Goal: Task Accomplishment & Management: Use online tool/utility

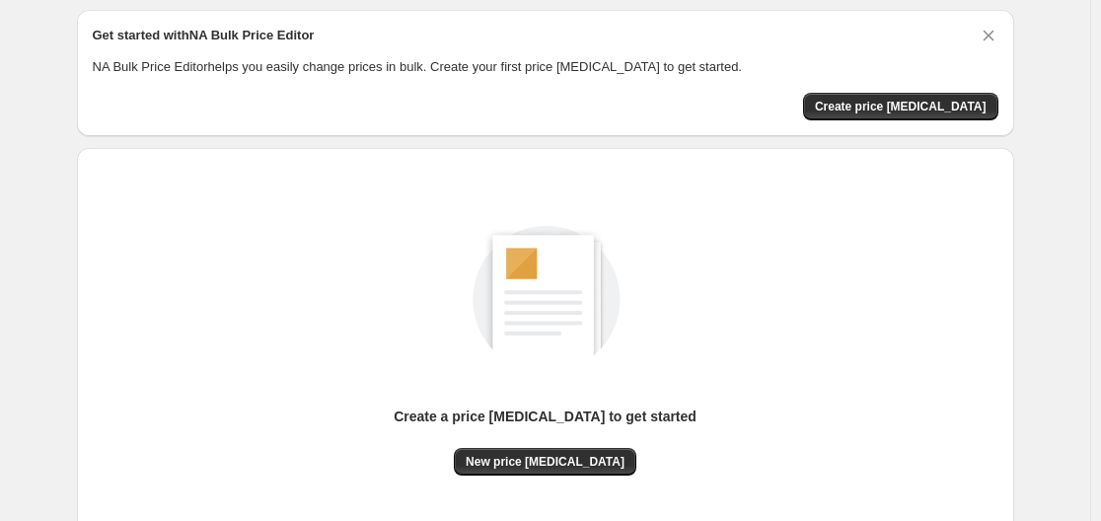
scroll to position [99, 0]
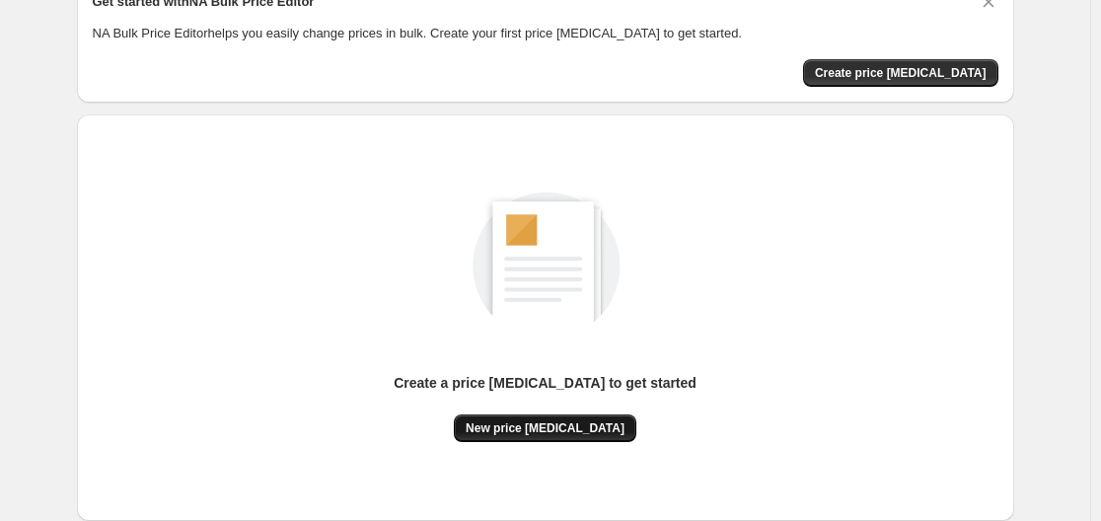
click at [582, 420] on span "New price change job" at bounding box center [545, 428] width 159 height 16
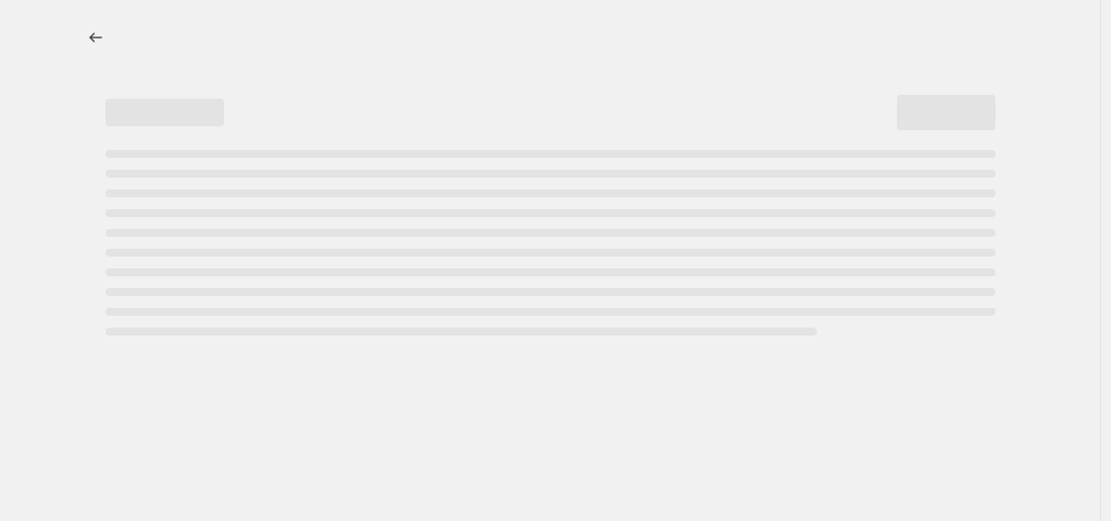
select select "percentage"
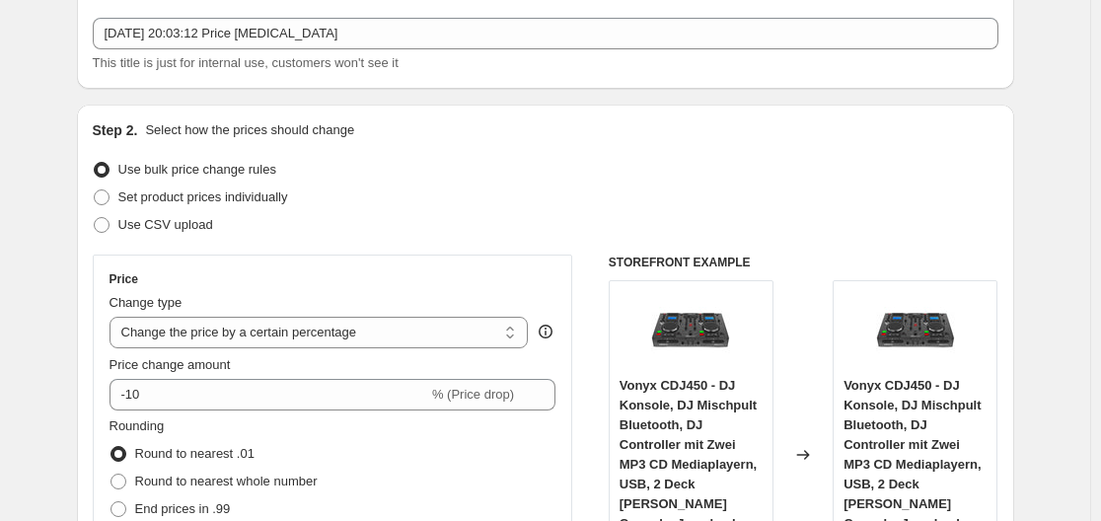
scroll to position [296, 0]
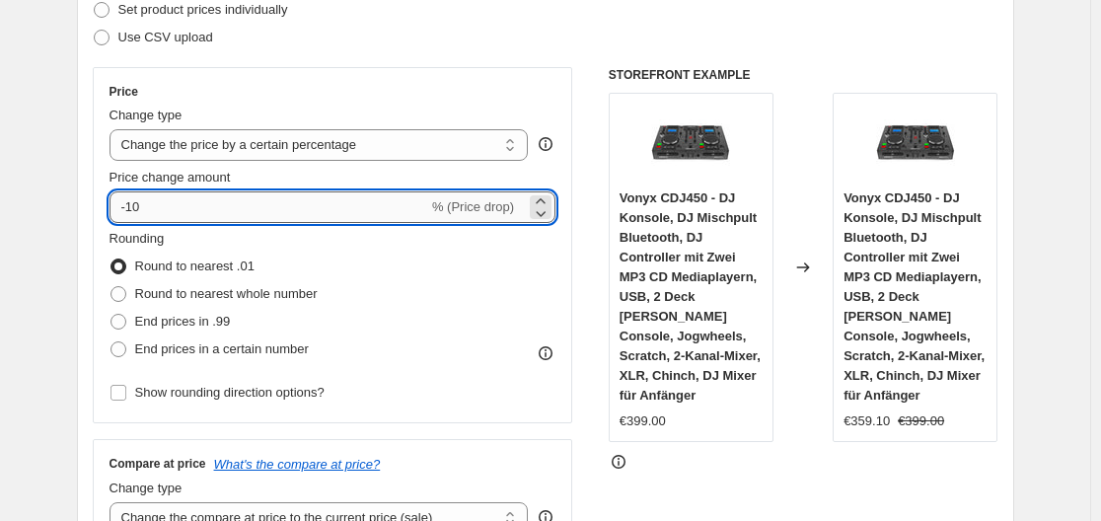
click at [234, 217] on input "-10" at bounding box center [268, 207] width 319 height 32
type input "-1"
type input "-35"
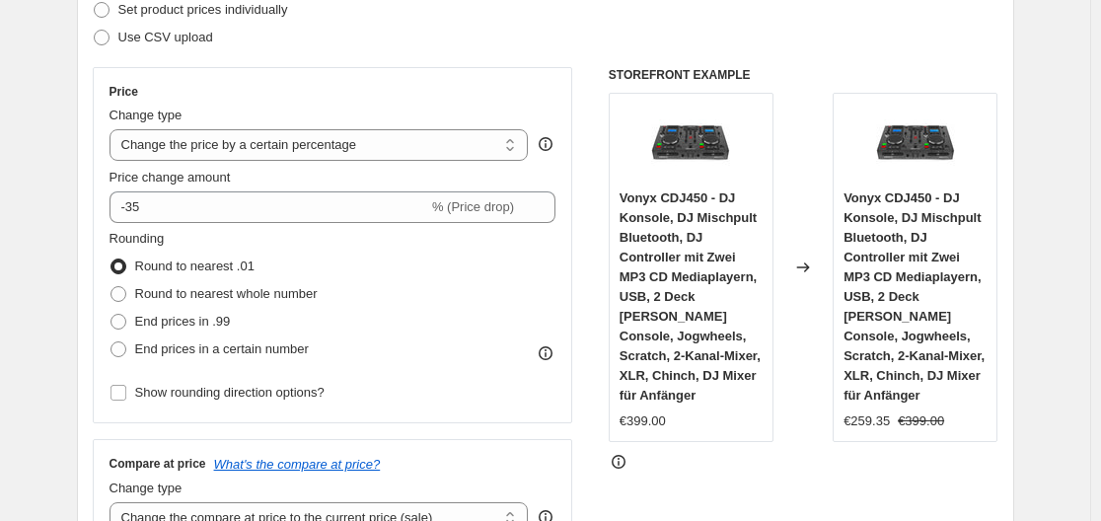
click at [522, 39] on div "Use CSV upload" at bounding box center [546, 38] width 906 height 28
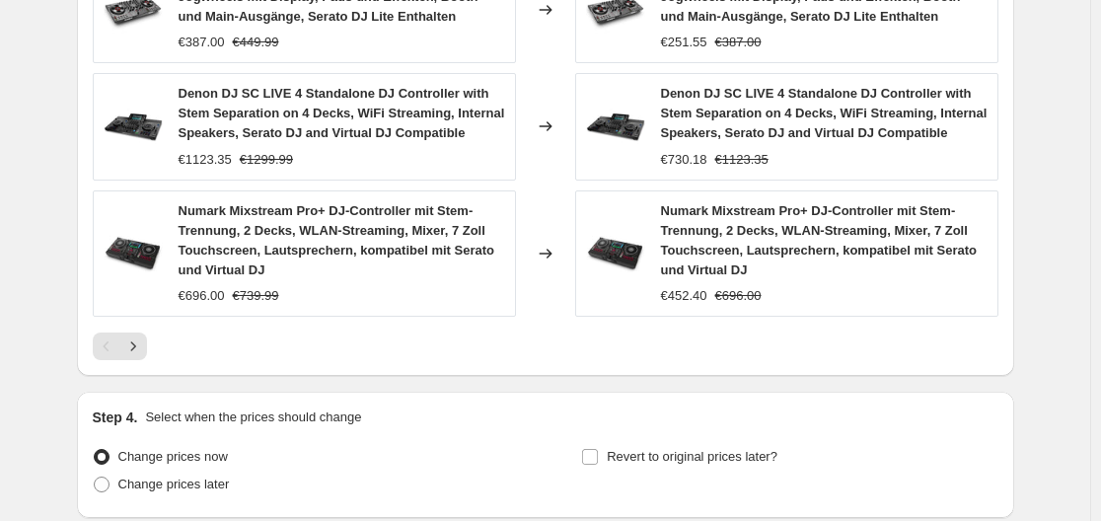
scroll to position [1641, 0]
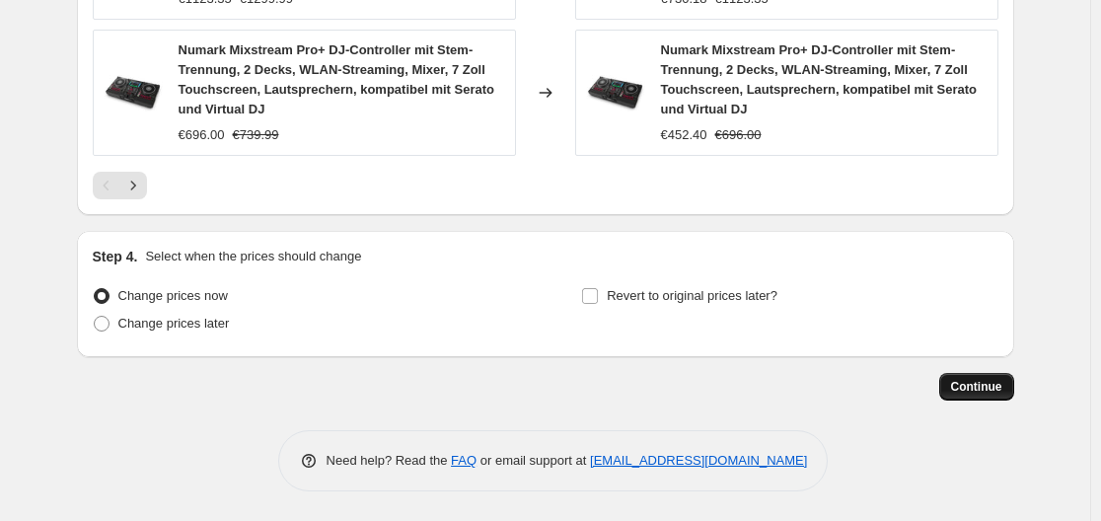
click at [985, 397] on button "Continue" at bounding box center [976, 387] width 75 height 28
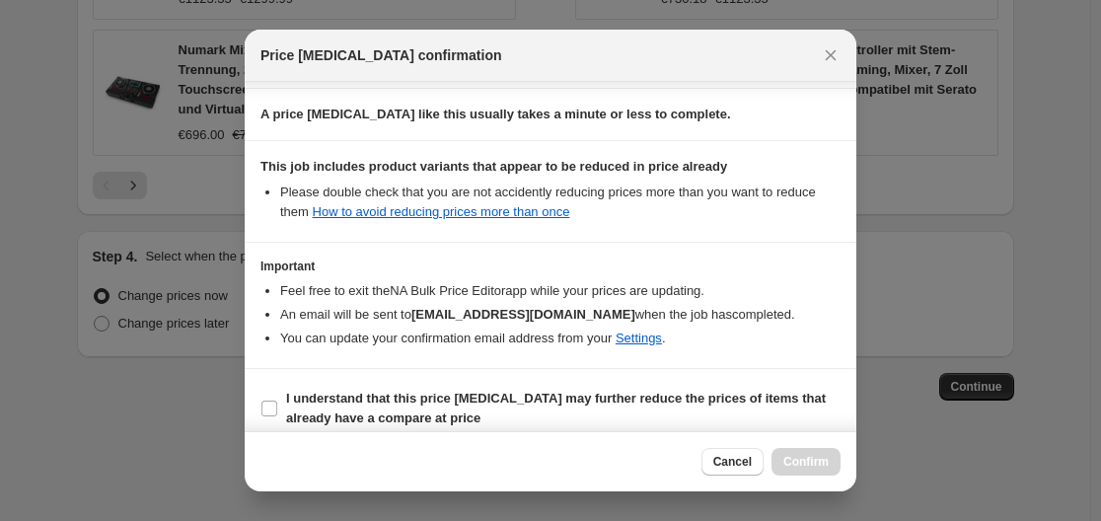
scroll to position [310, 0]
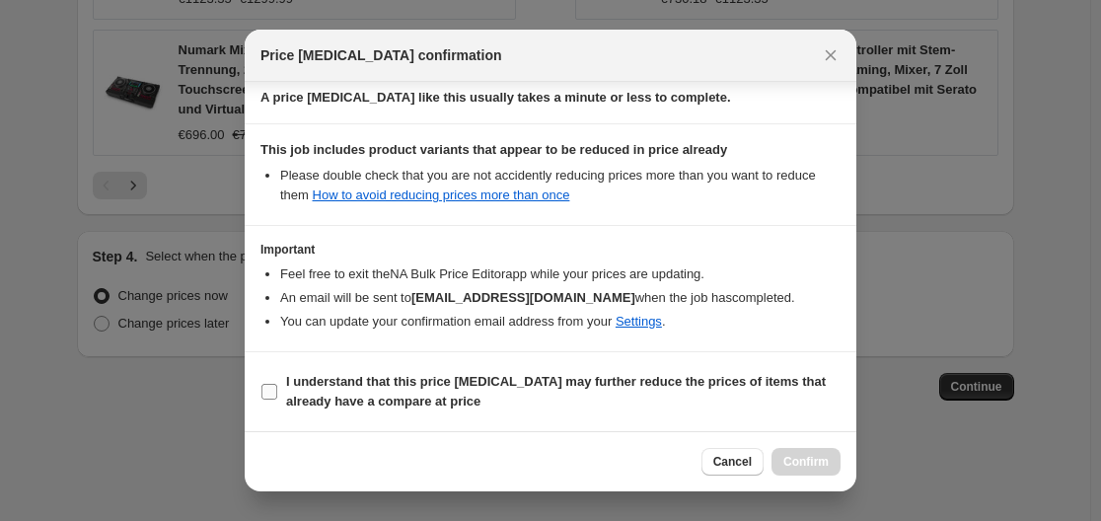
click at [647, 385] on b "I understand that this price change job may further reduce the prices of items …" at bounding box center [556, 391] width 540 height 35
click at [277, 385] on input "I understand that this price change job may further reduce the prices of items …" at bounding box center [269, 392] width 16 height 16
checkbox input "true"
click at [803, 463] on span "Confirm" at bounding box center [805, 462] width 45 height 16
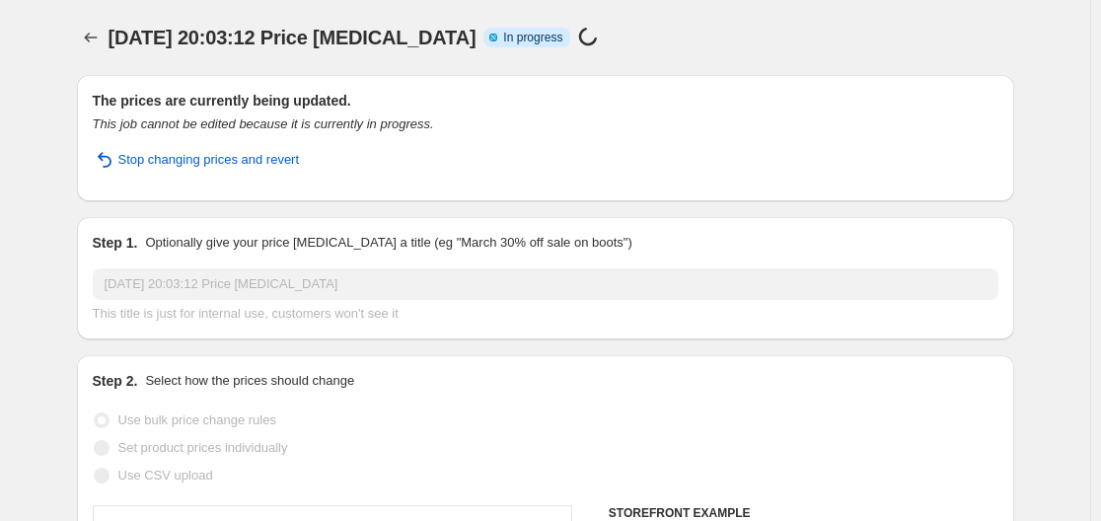
select select "percentage"
